Goal: Task Accomplishment & Management: Use online tool/utility

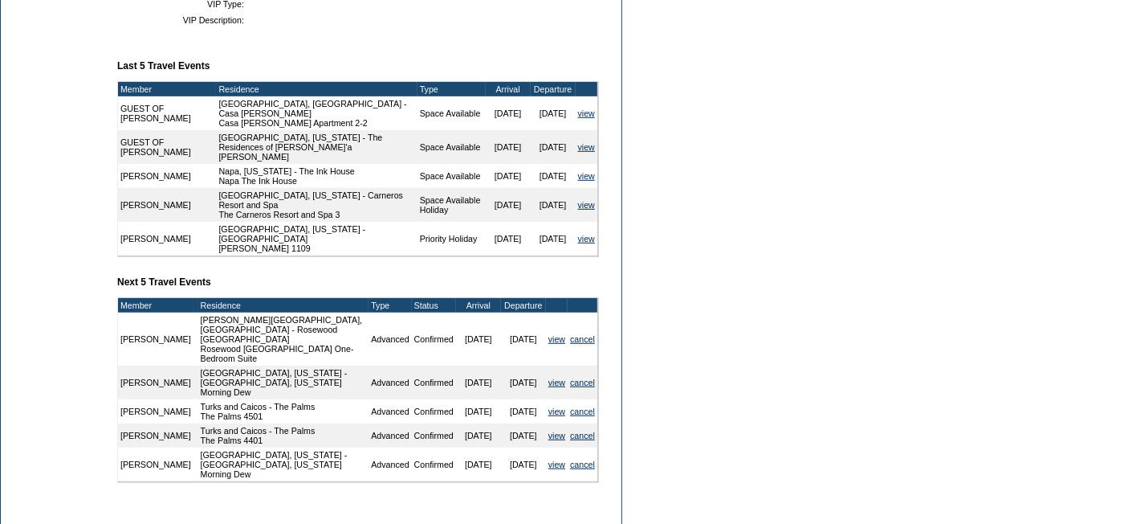
scroll to position [573, 0]
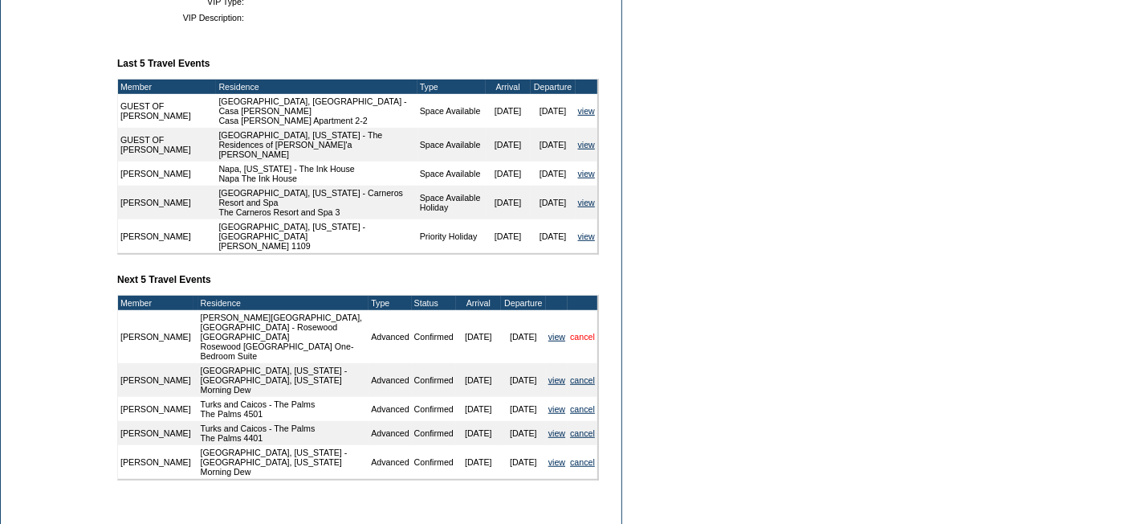
click at [578, 333] on link "cancel" at bounding box center [582, 337] width 25 height 10
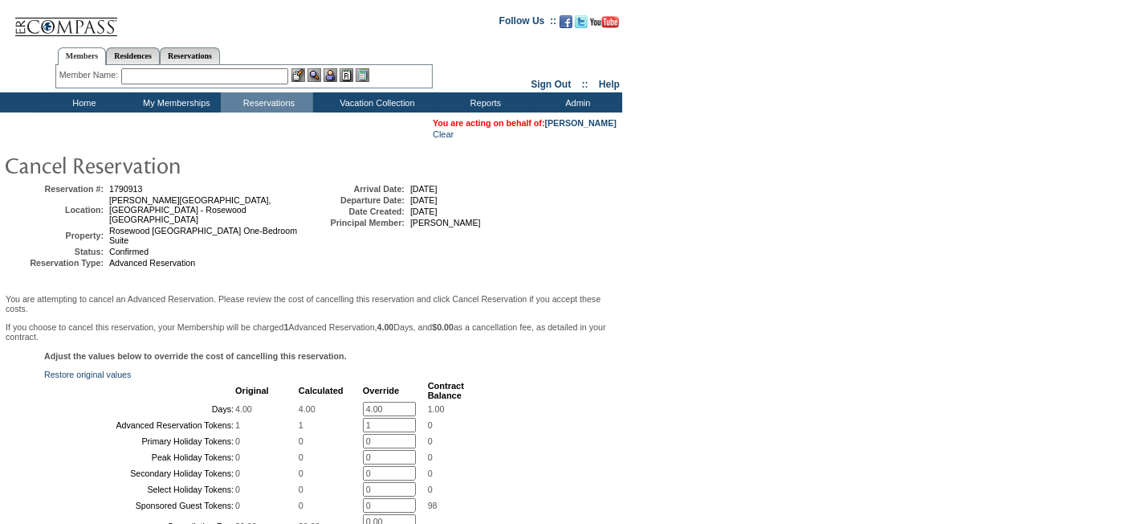
click at [397, 401] on input "4.00" at bounding box center [389, 408] width 53 height 14
type input "4"
type input "0"
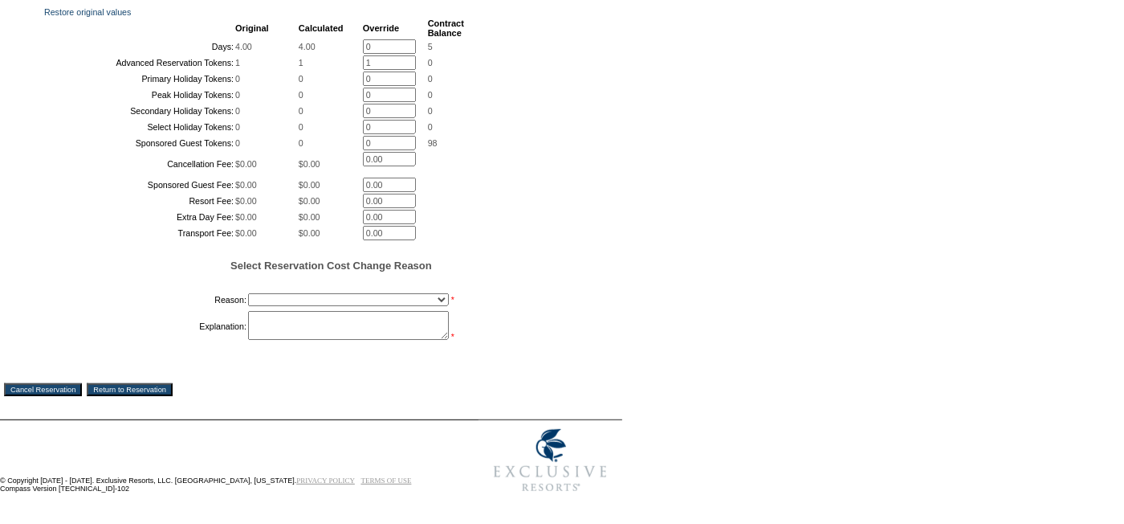
scroll to position [425, 0]
click at [437, 306] on select "Creating Continuous Stay Days Booked After Cancellation Experiential / Hotel / …" at bounding box center [348, 299] width 201 height 13
select select "1027"
click at [248, 306] on select "Creating Continuous Stay Days Booked After Cancellation Experiential / Hotel / …" at bounding box center [348, 299] width 201 height 13
click at [343, 340] on textarea at bounding box center [348, 325] width 201 height 29
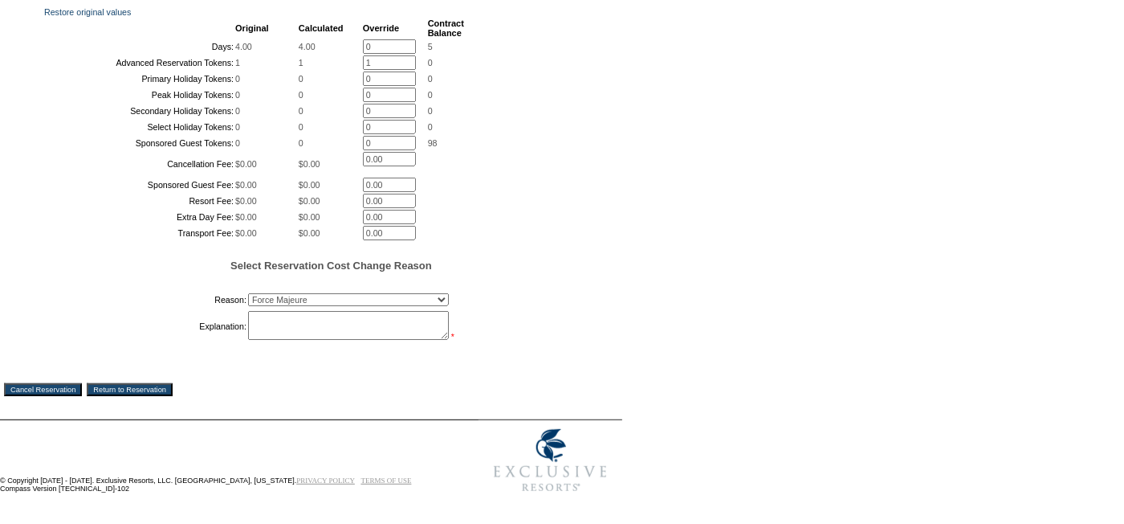
click at [343, 340] on textarea at bounding box center [348, 325] width 201 height 29
type textarea "Member was nervous due to impending hurricane, worked with A [PERSON_NAME] to o…"
click at [63, 396] on input "Cancel Reservation" at bounding box center [43, 389] width 78 height 13
